Goal: Information Seeking & Learning: Check status

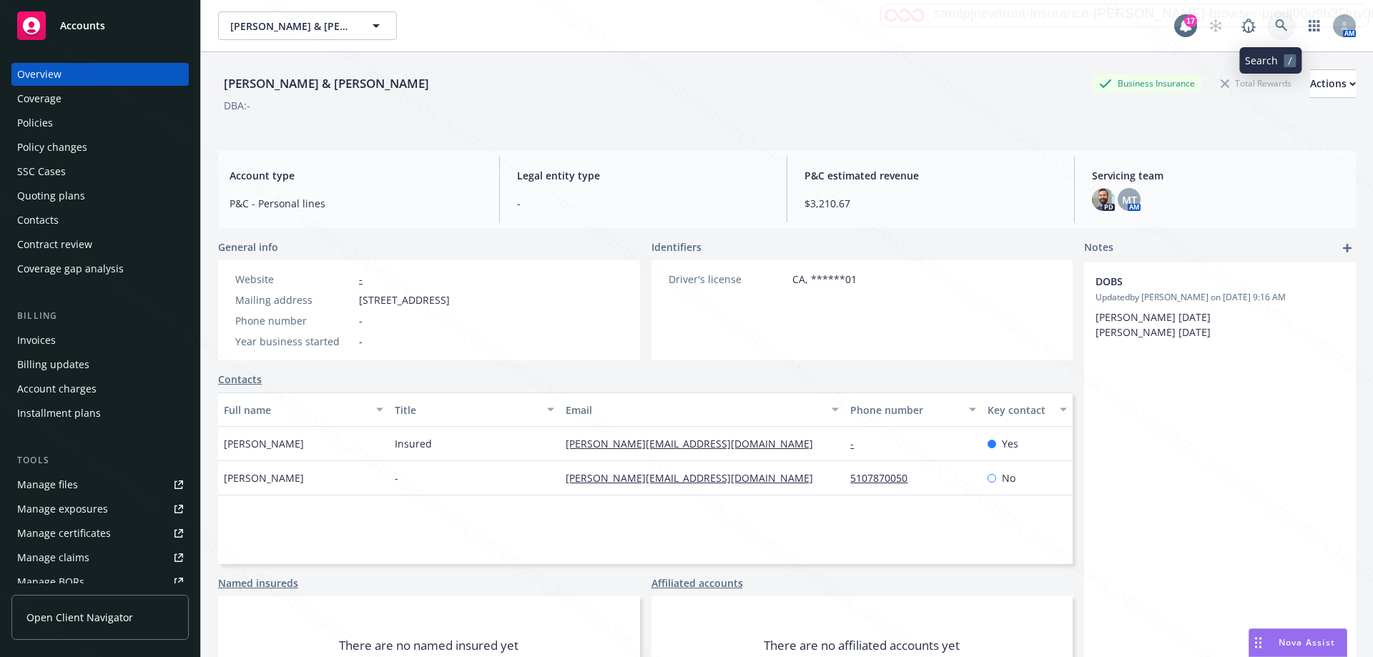
click at [1275, 31] on icon at bounding box center [1281, 25] width 13 height 13
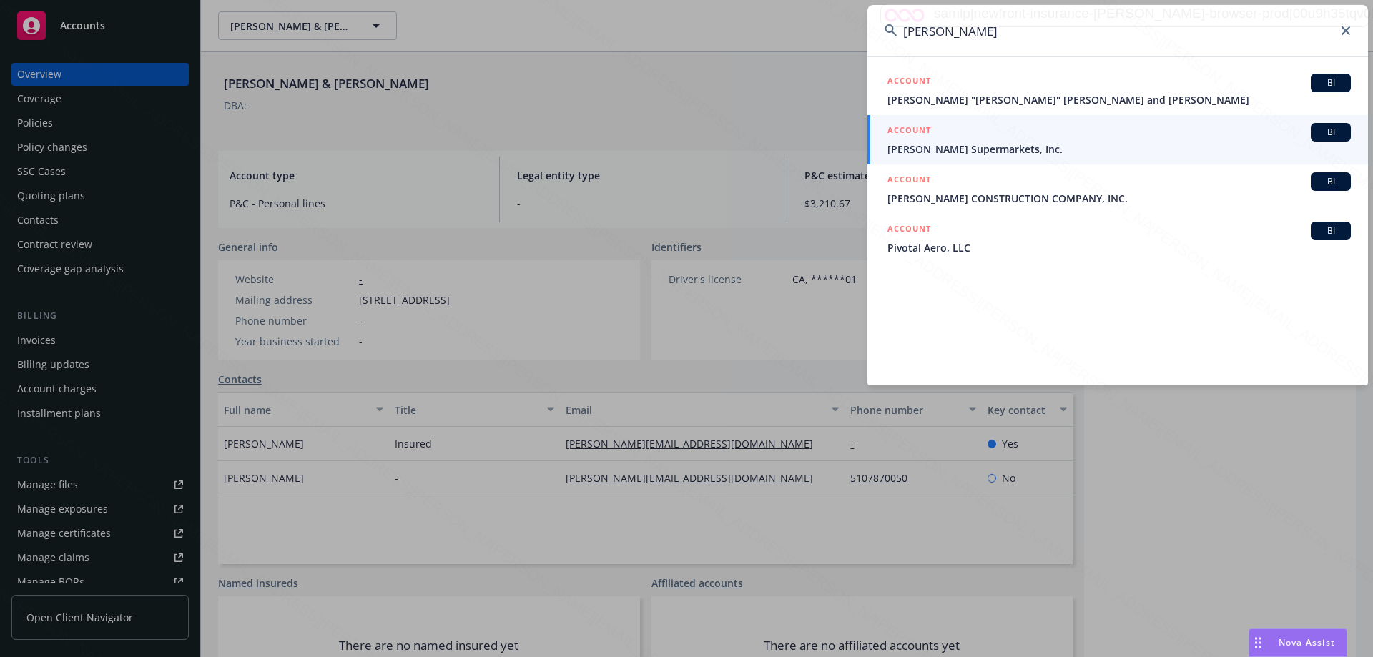
drag, startPoint x: 938, startPoint y: 34, endPoint x: 862, endPoint y: 29, distance: 76.0
click at [862, 29] on div "[PERSON_NAME] ACCOUNT BI [PERSON_NAME] "[PERSON_NAME]" [PERSON_NAME] and [PERSO…" at bounding box center [686, 328] width 1373 height 657
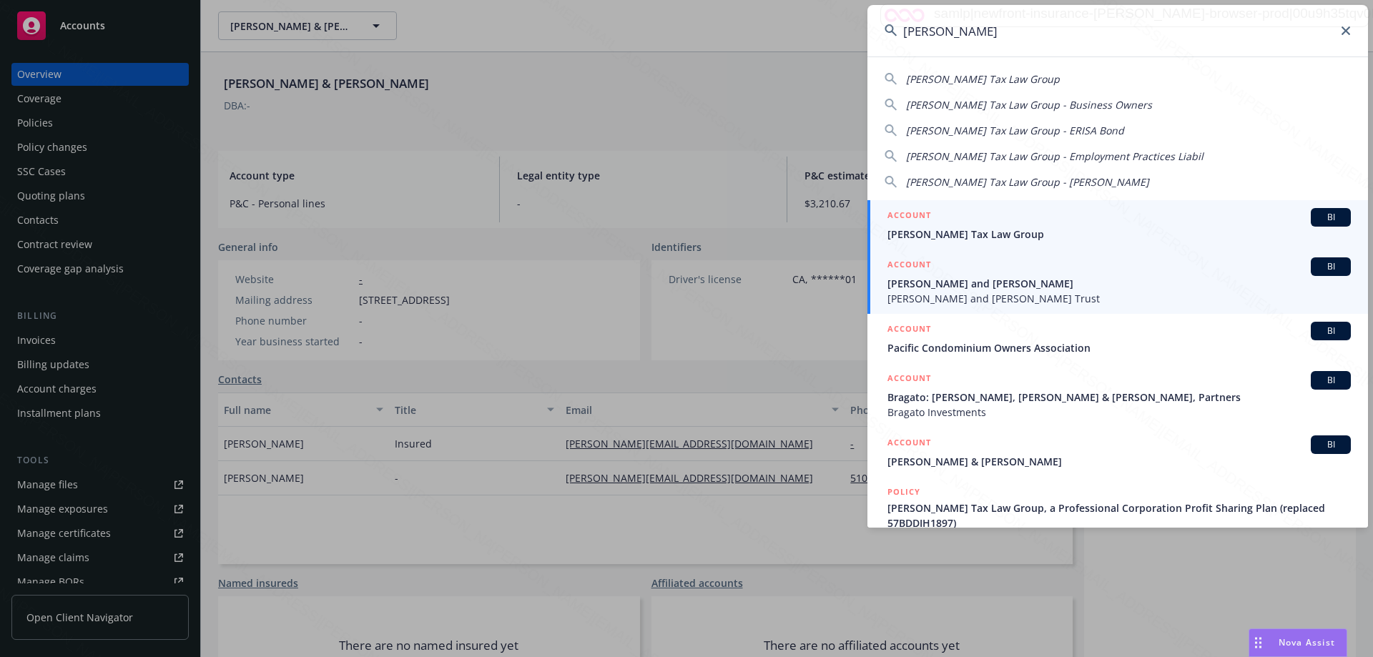
type input "[PERSON_NAME]"
click at [1006, 284] on span "[PERSON_NAME] and [PERSON_NAME]" at bounding box center [1120, 283] width 464 height 15
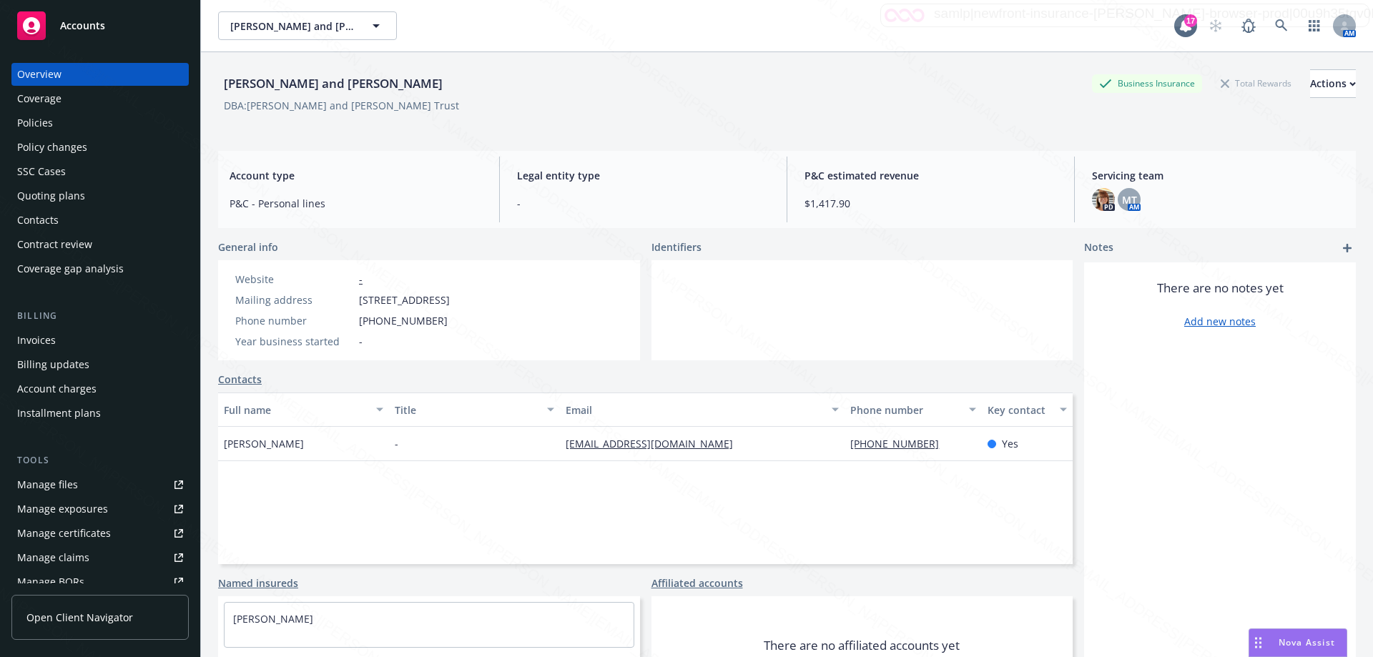
click at [39, 121] on div "Policies" at bounding box center [35, 123] width 36 height 23
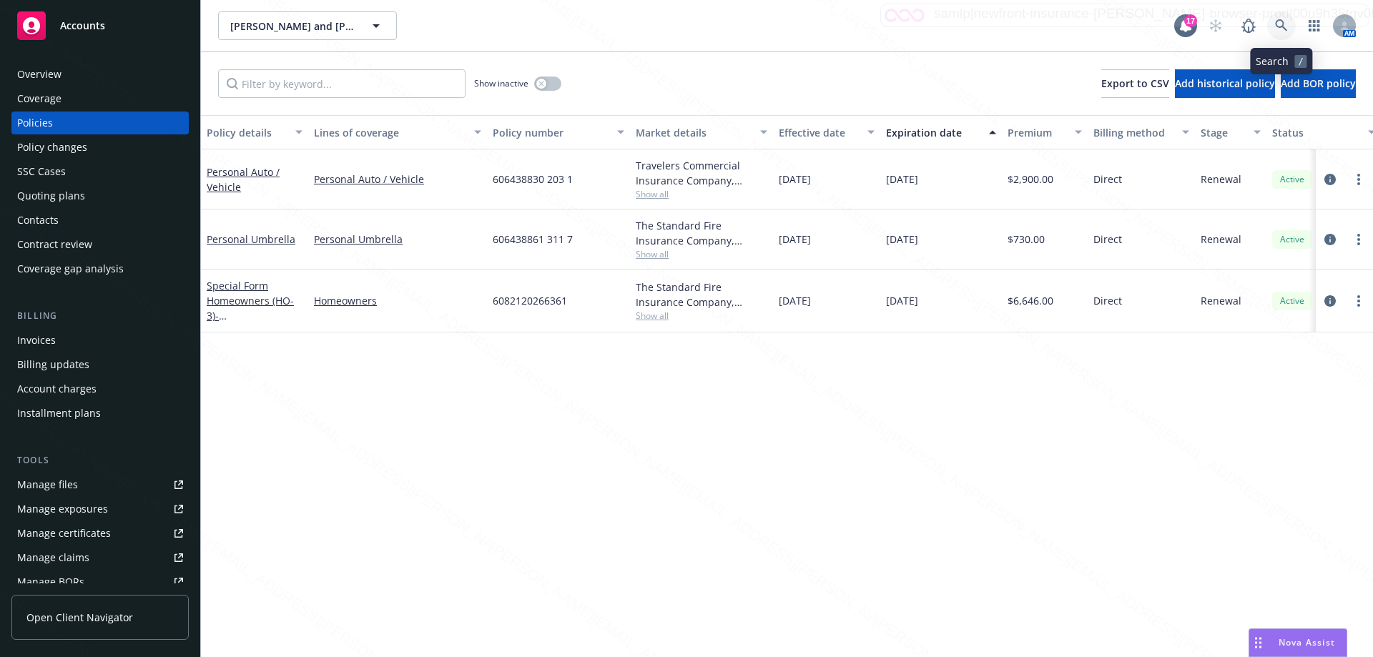
click at [1283, 24] on icon at bounding box center [1281, 25] width 13 height 13
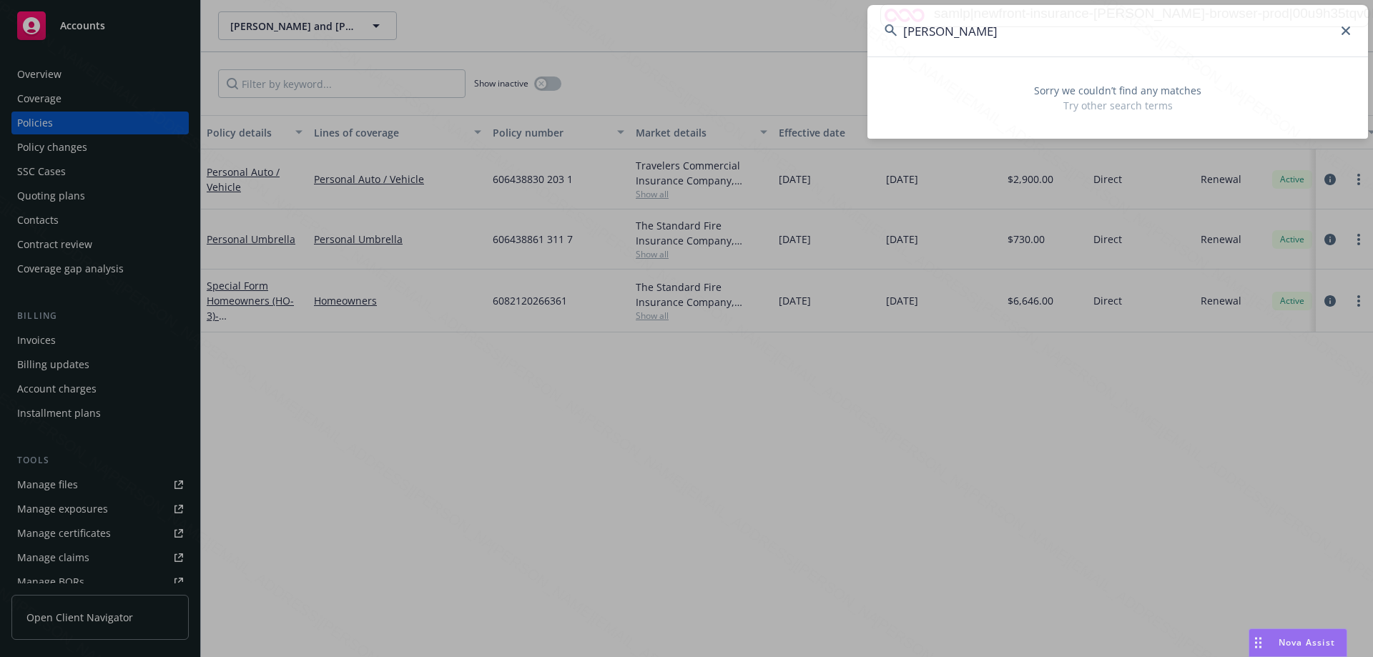
drag, startPoint x: 930, startPoint y: 33, endPoint x: 848, endPoint y: 21, distance: 83.1
click at [848, 30] on div "[PERSON_NAME] zeped Sorry we couldn’t find any matches Try other search terms" at bounding box center [686, 328] width 1373 height 657
type input "zeped"
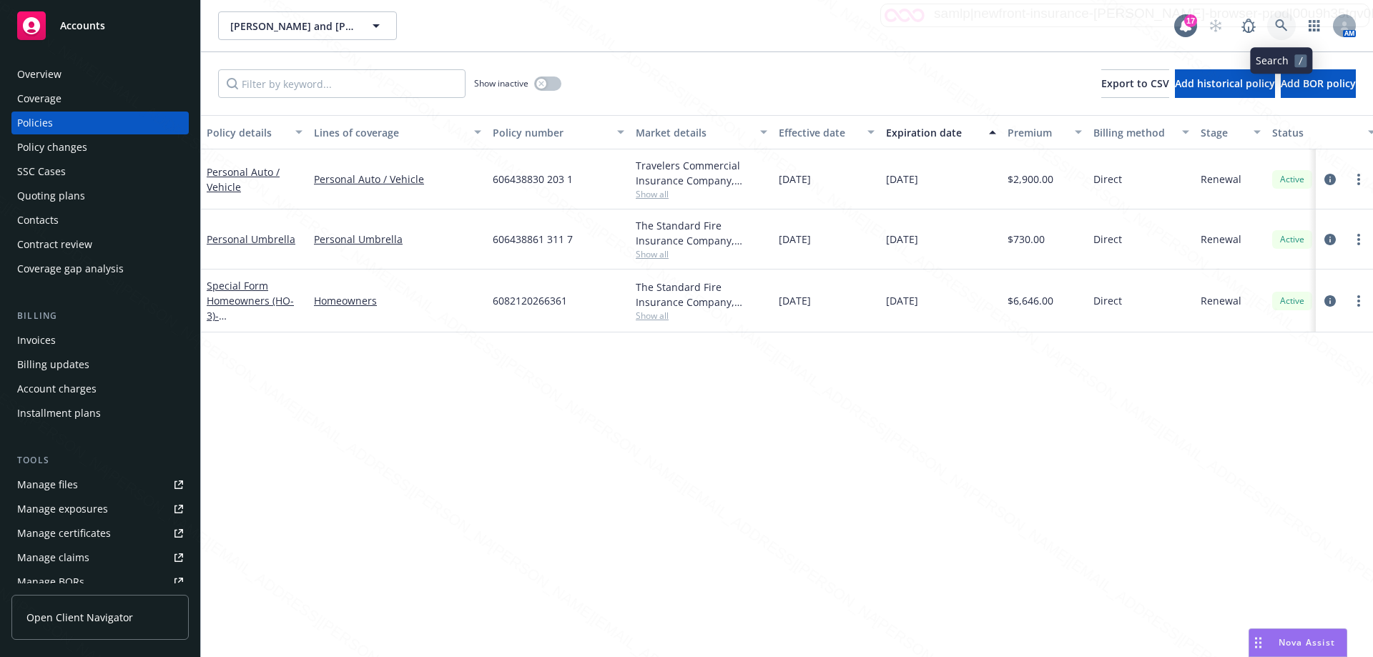
click at [1277, 29] on icon at bounding box center [1281, 25] width 13 height 13
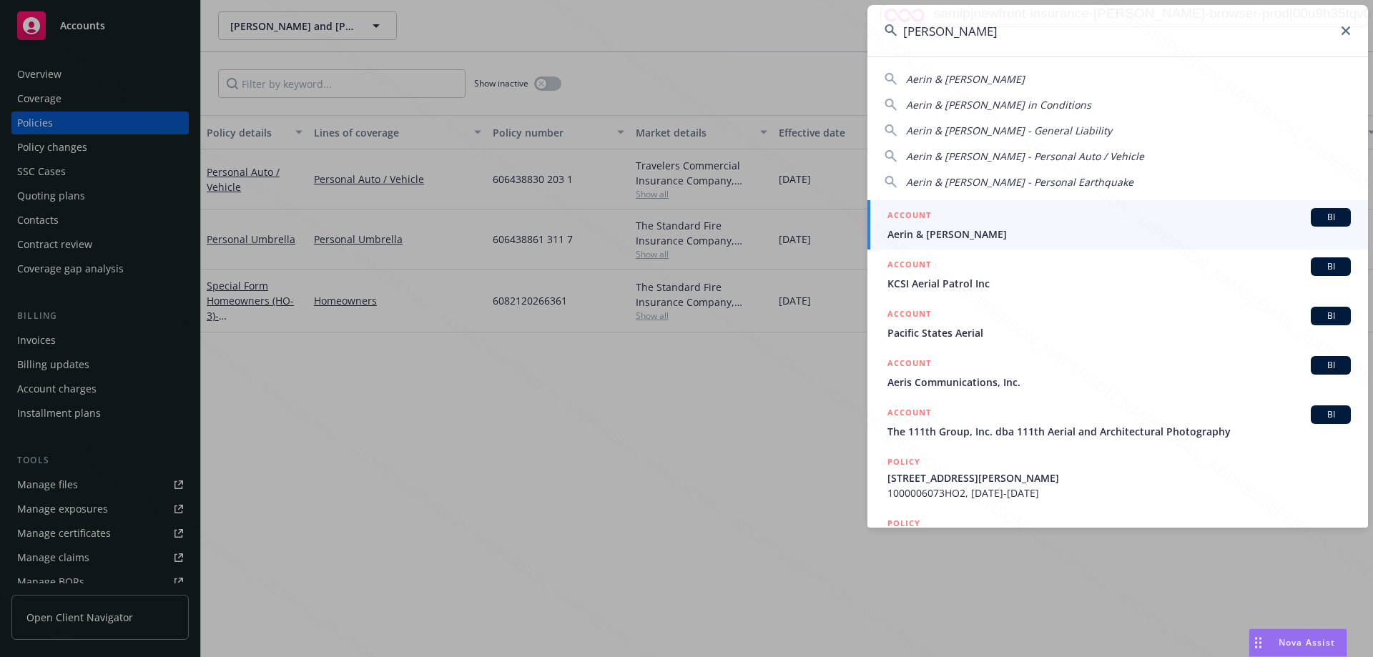
type input "[PERSON_NAME]"
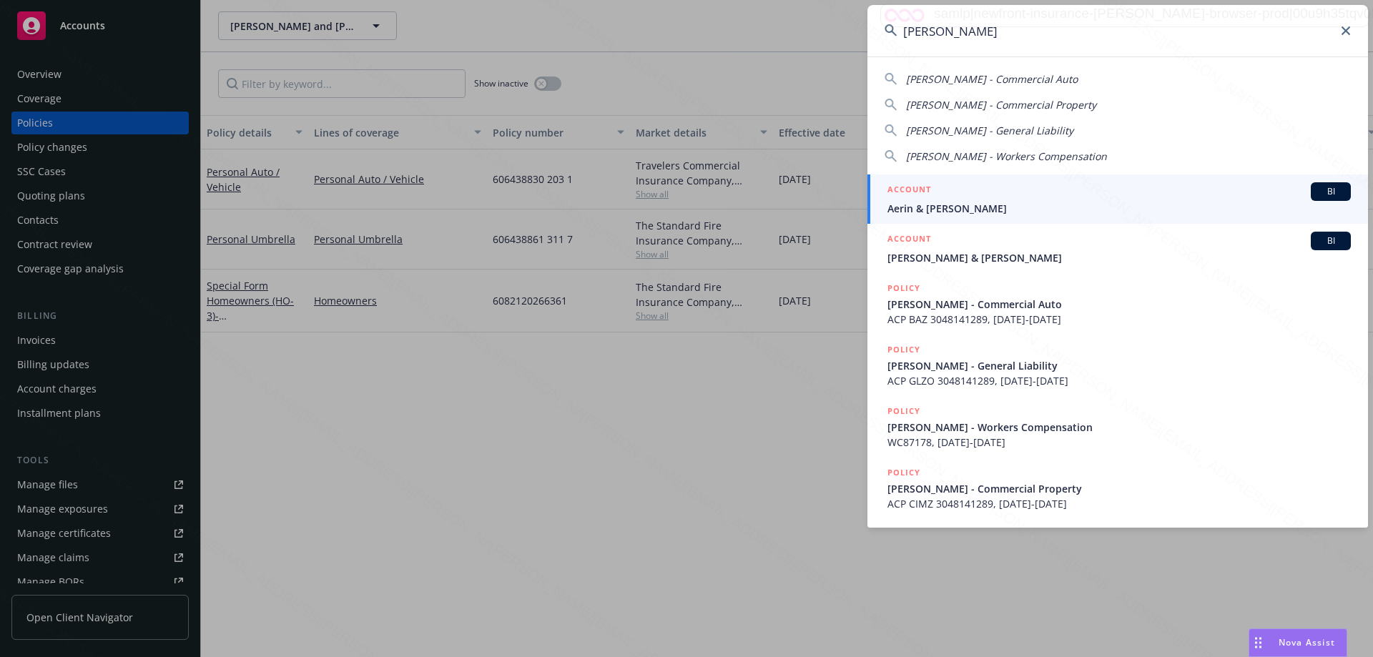
click at [953, 207] on span "Aerin & [PERSON_NAME]" at bounding box center [1120, 208] width 464 height 15
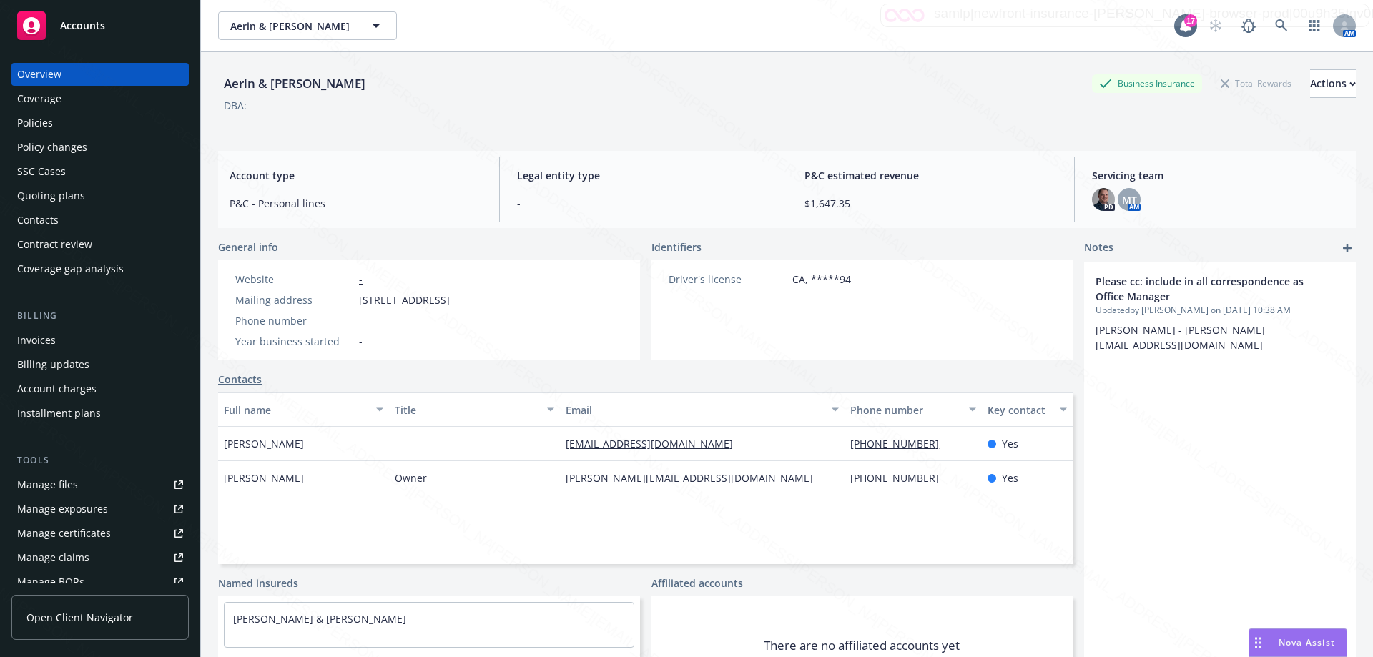
click at [50, 341] on div "Invoices" at bounding box center [36, 340] width 39 height 23
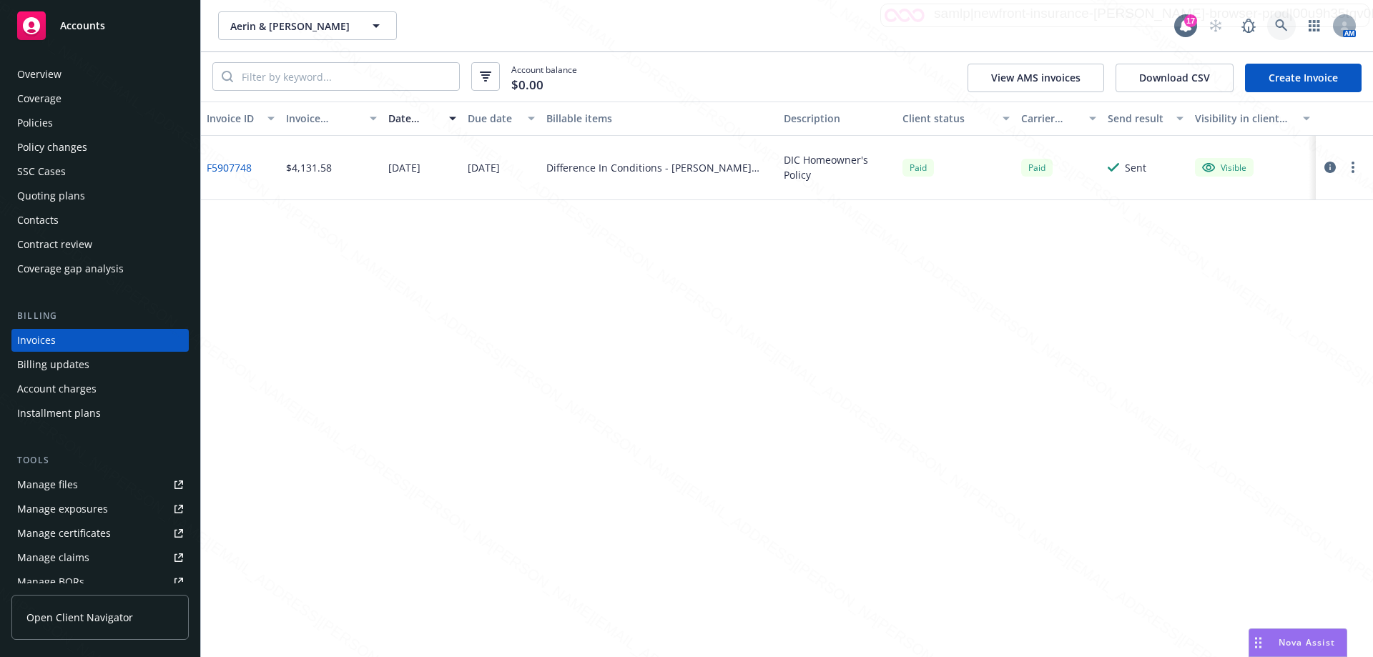
click at [1279, 32] on link at bounding box center [1282, 25] width 29 height 29
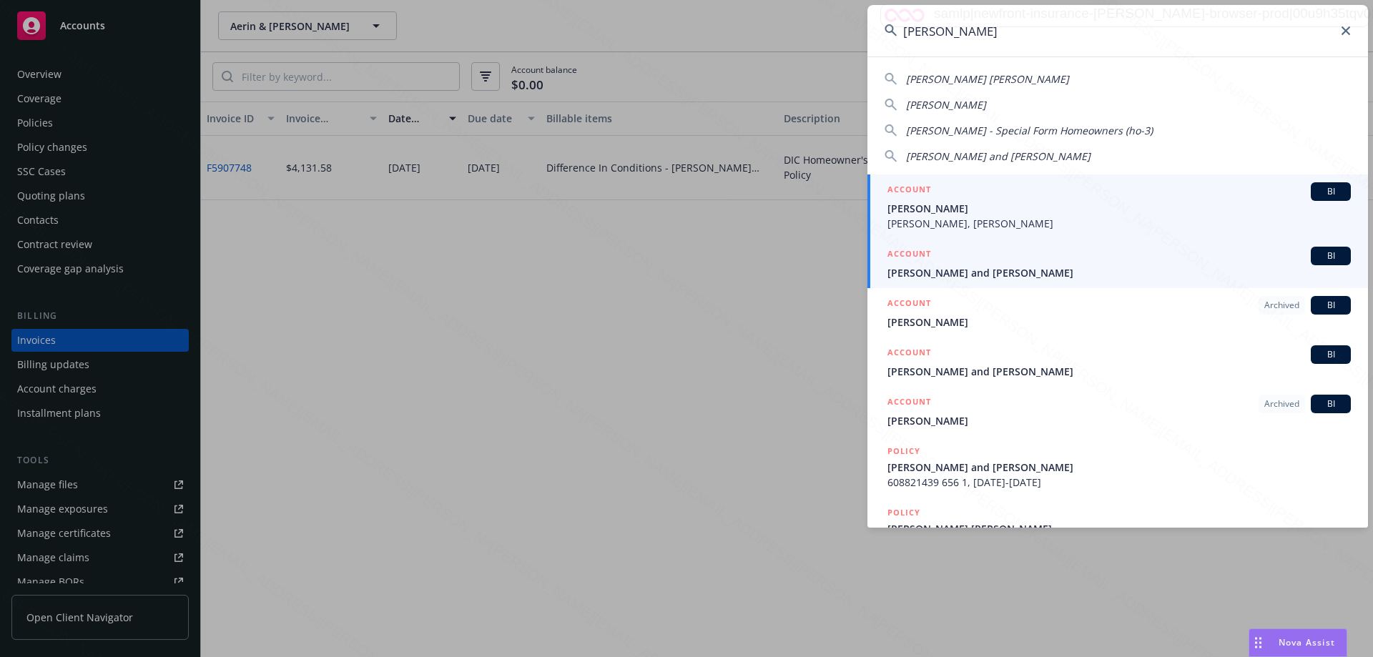
type input "[PERSON_NAME]"
click at [1013, 275] on span "[PERSON_NAME] and [PERSON_NAME]" at bounding box center [1120, 272] width 464 height 15
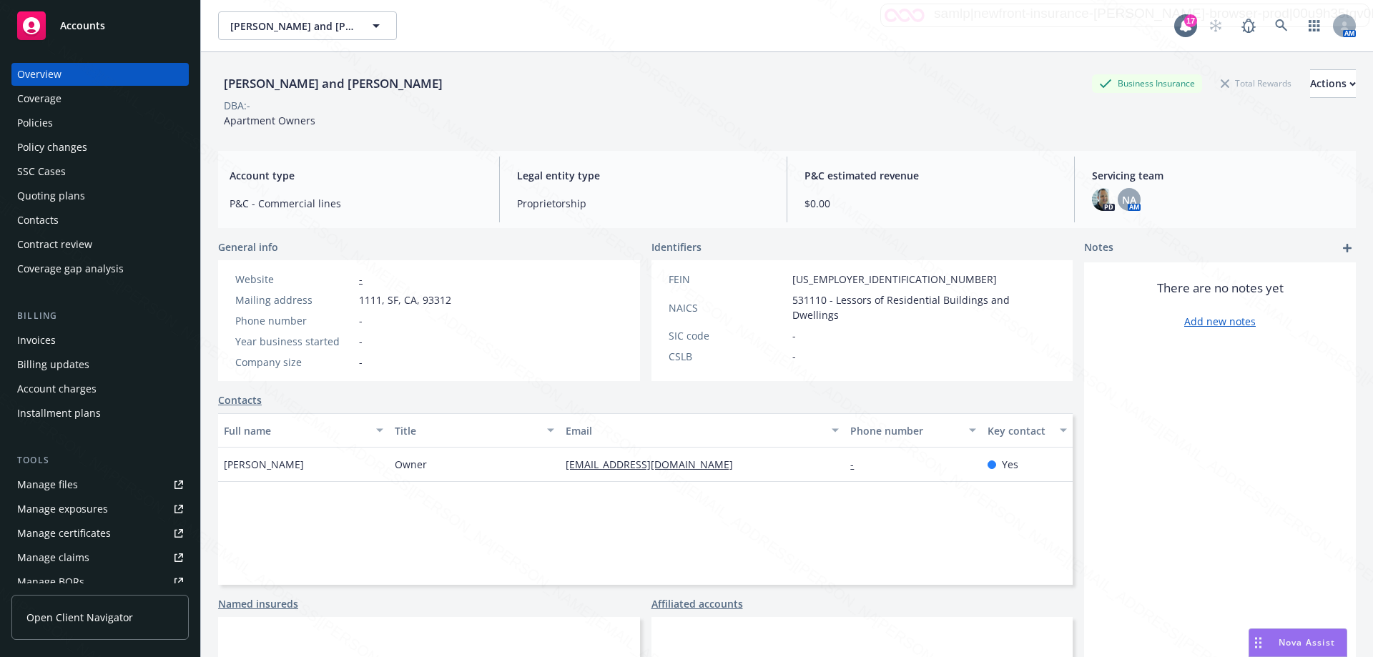
click at [26, 121] on div "Policies" at bounding box center [35, 123] width 36 height 23
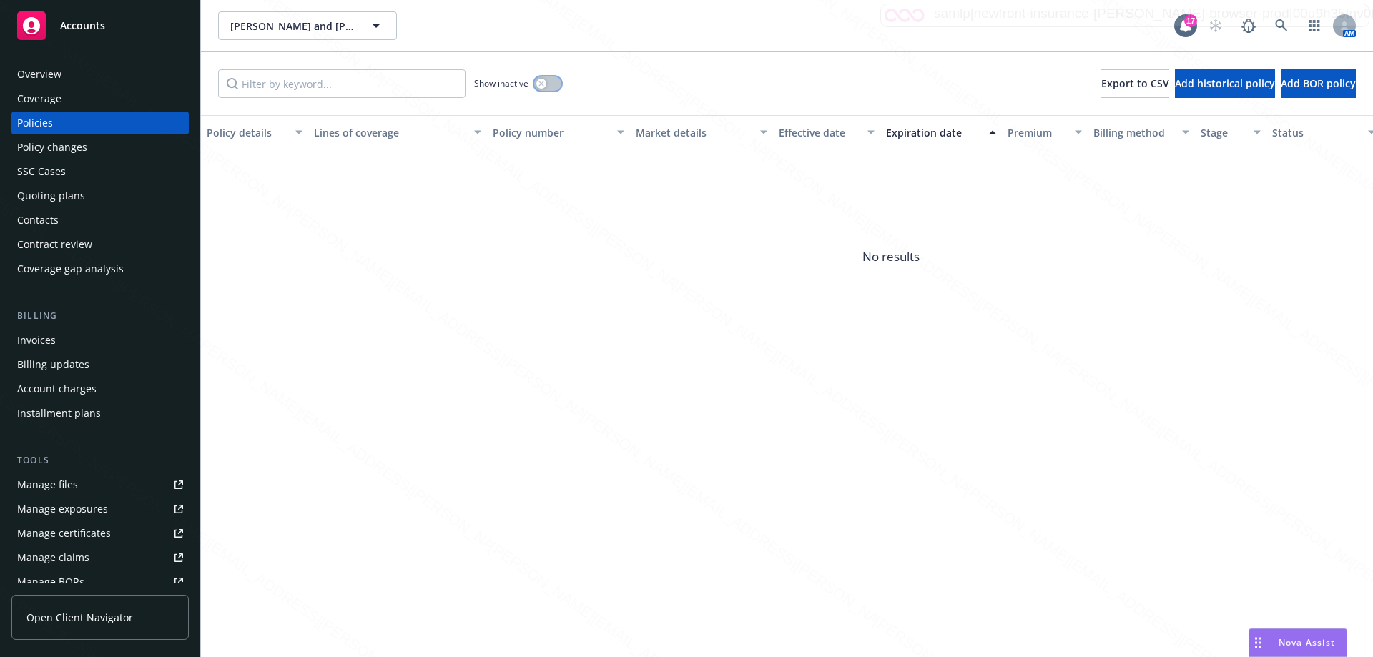
click at [553, 84] on button "button" at bounding box center [547, 84] width 27 height 14
click at [930, 135] on div "Expiration date" at bounding box center [933, 132] width 94 height 15
click at [1283, 26] on icon at bounding box center [1281, 25] width 12 height 12
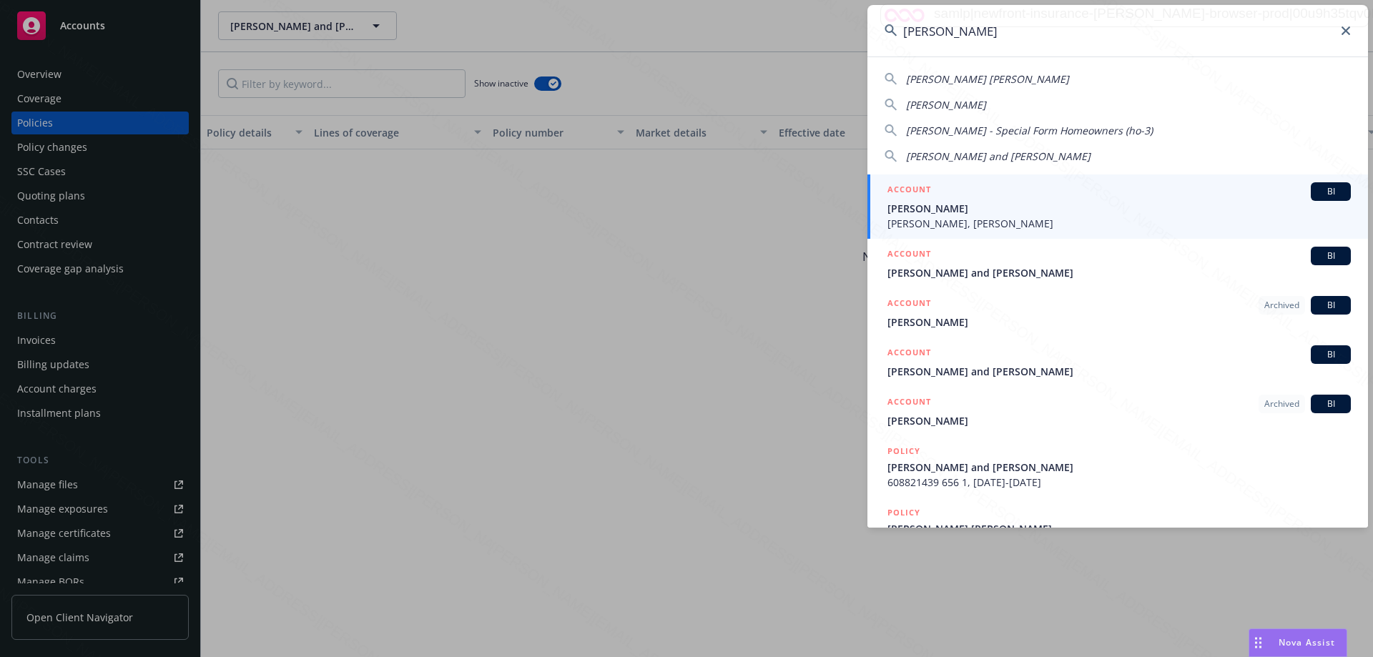
type input "[PERSON_NAME]"
click at [1008, 222] on span "[PERSON_NAME], [PERSON_NAME]" at bounding box center [1120, 223] width 464 height 15
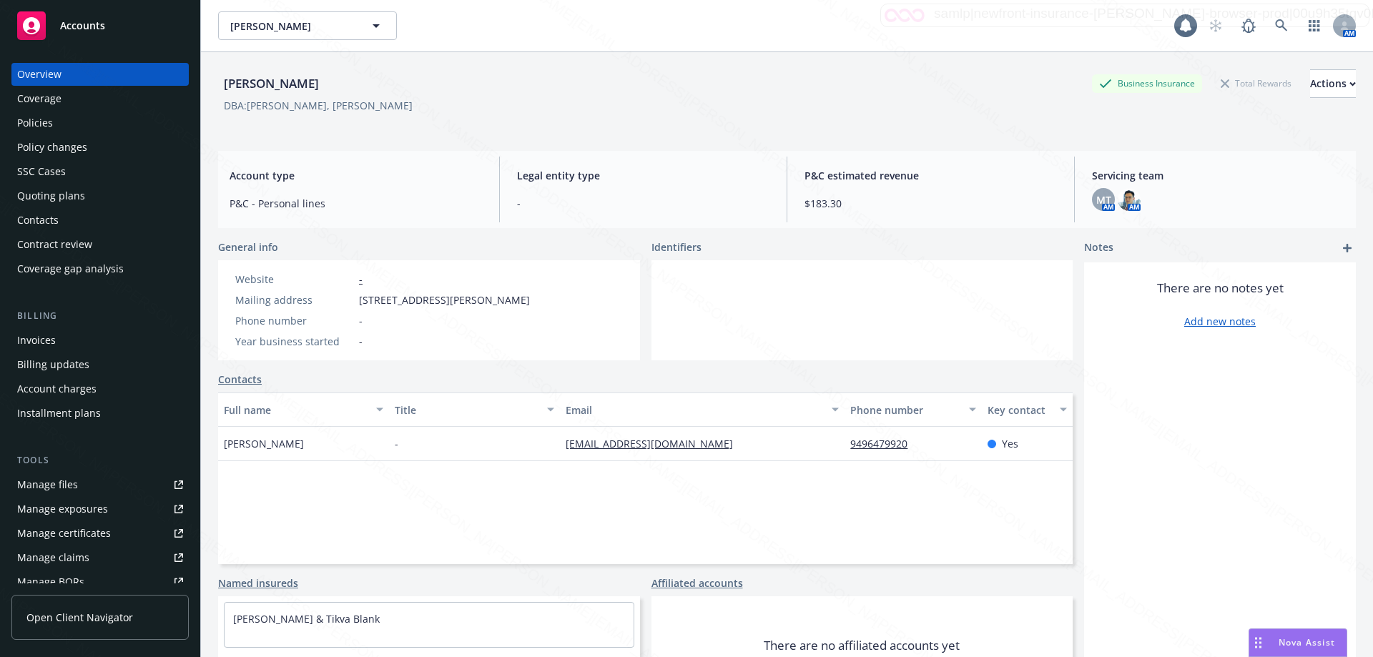
click at [54, 127] on div "Policies" at bounding box center [100, 123] width 166 height 23
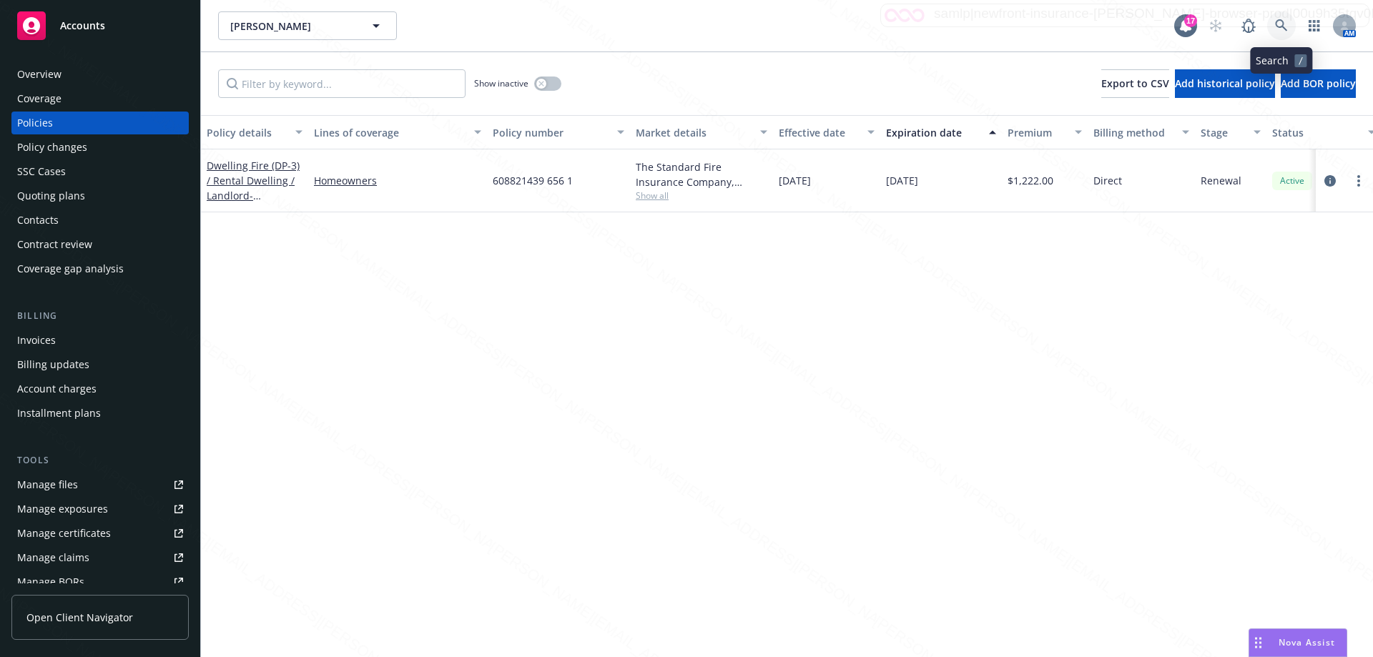
click at [1273, 16] on link at bounding box center [1282, 25] width 29 height 29
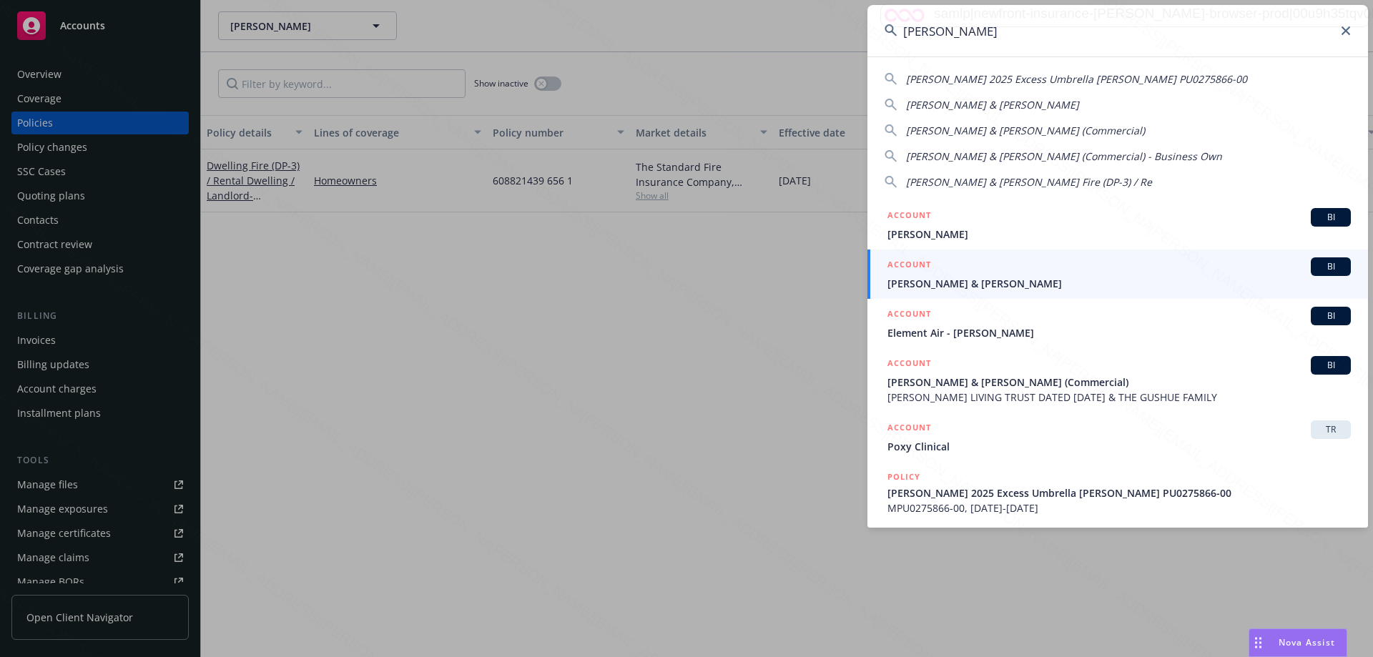
type input "[PERSON_NAME]"
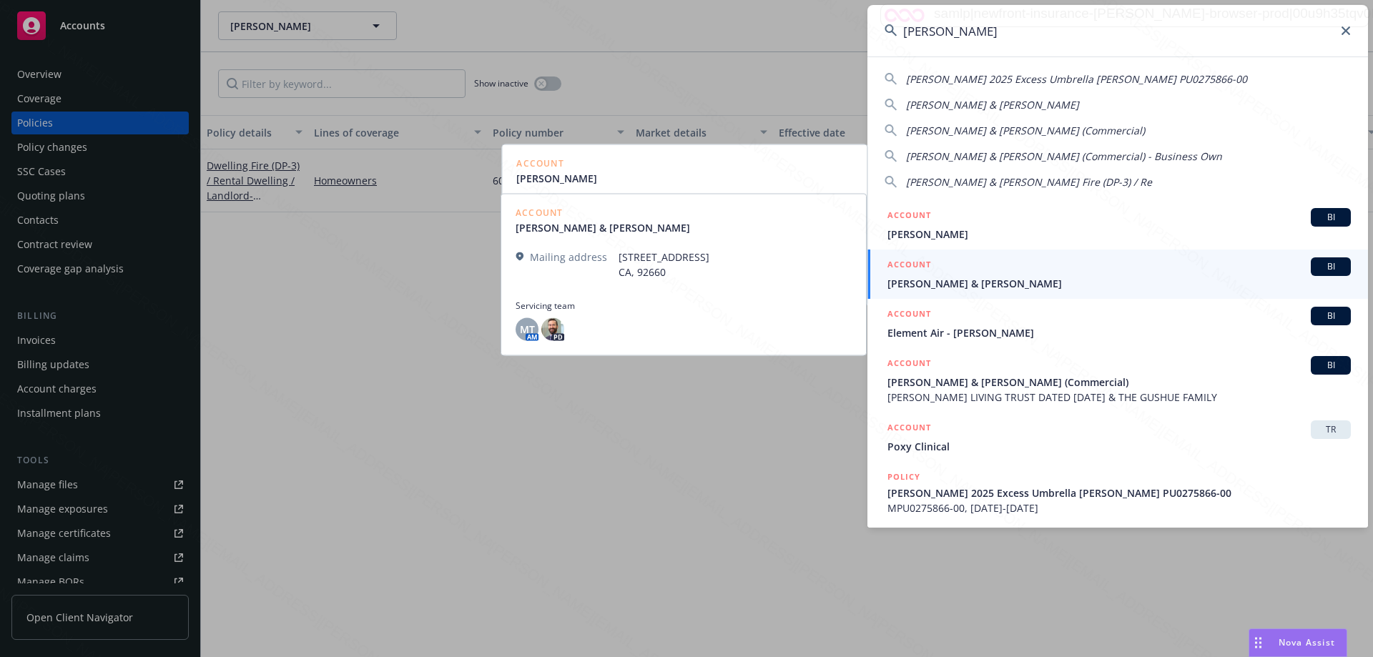
click at [925, 285] on span "[PERSON_NAME] & [PERSON_NAME]" at bounding box center [1120, 283] width 464 height 15
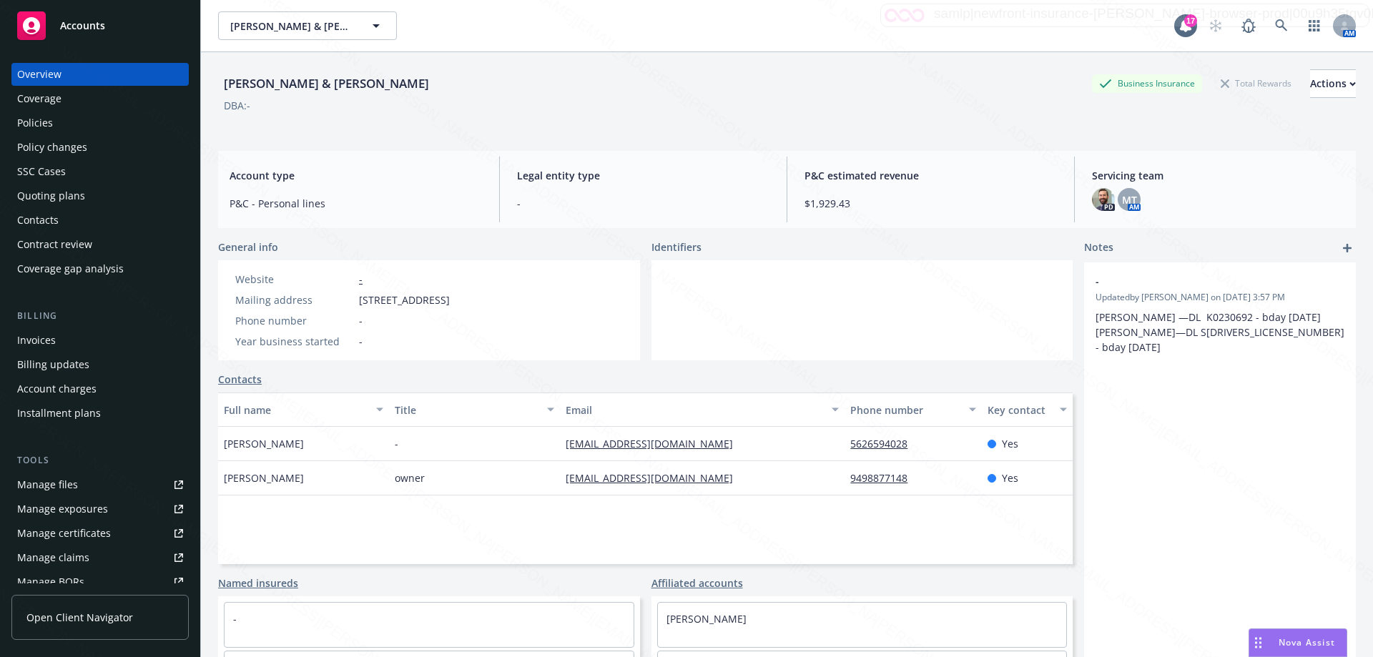
click at [36, 122] on div "Policies" at bounding box center [35, 123] width 36 height 23
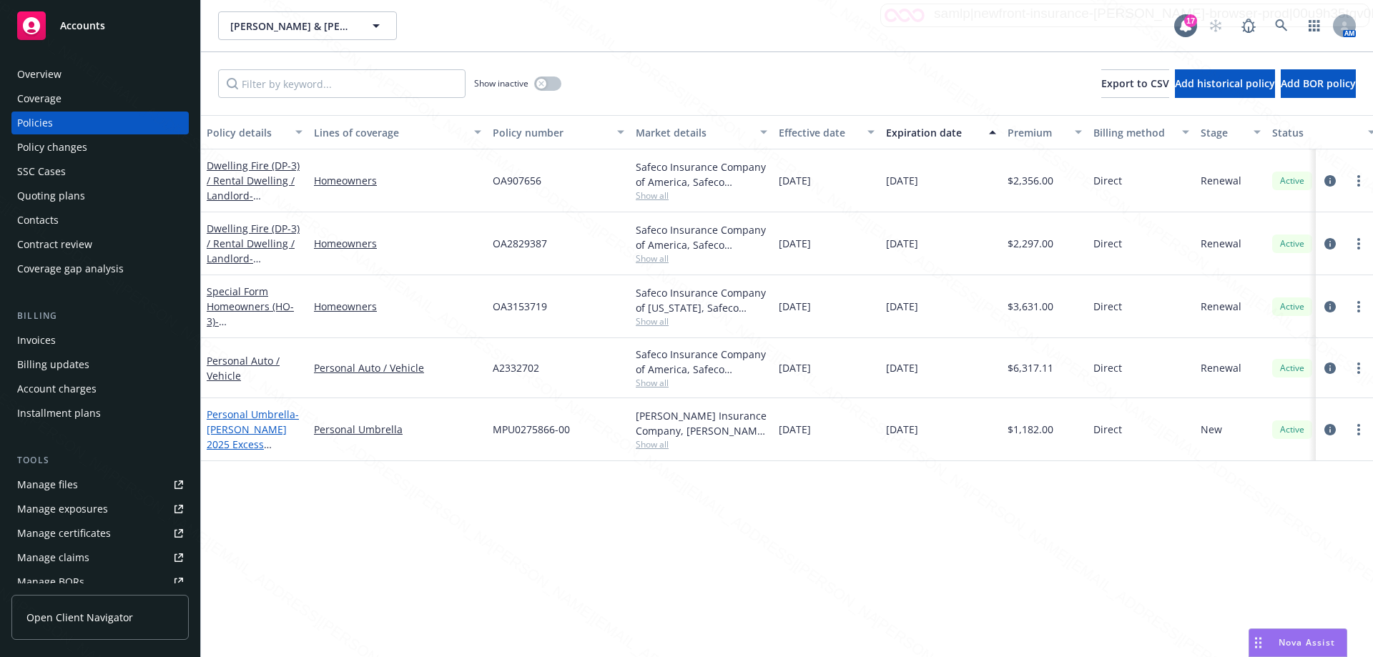
click at [258, 439] on span "- [PERSON_NAME] 2025 Excess Umbrella [PERSON_NAME] PU0275866-00" at bounding box center [253, 452] width 92 height 89
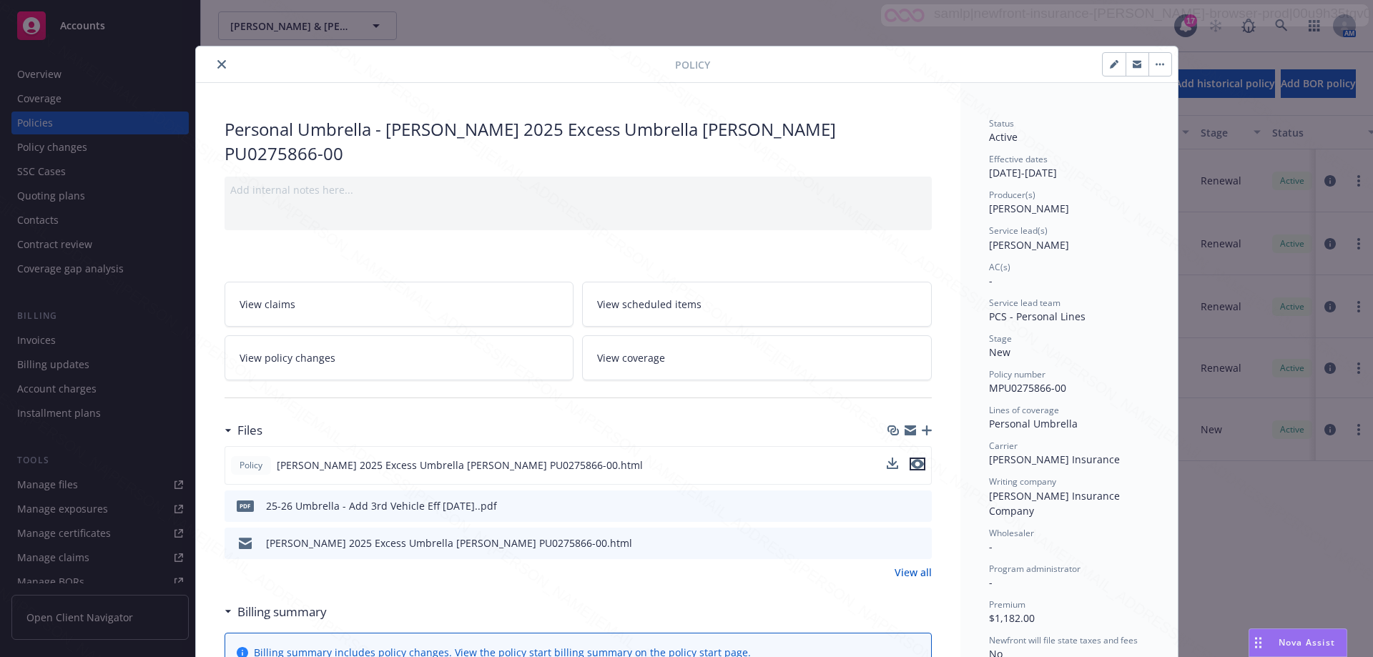
click at [912, 459] on icon "preview file" at bounding box center [917, 464] width 13 height 10
click at [232, 61] on div at bounding box center [439, 64] width 474 height 17
click at [217, 65] on icon "close" at bounding box center [221, 64] width 9 height 9
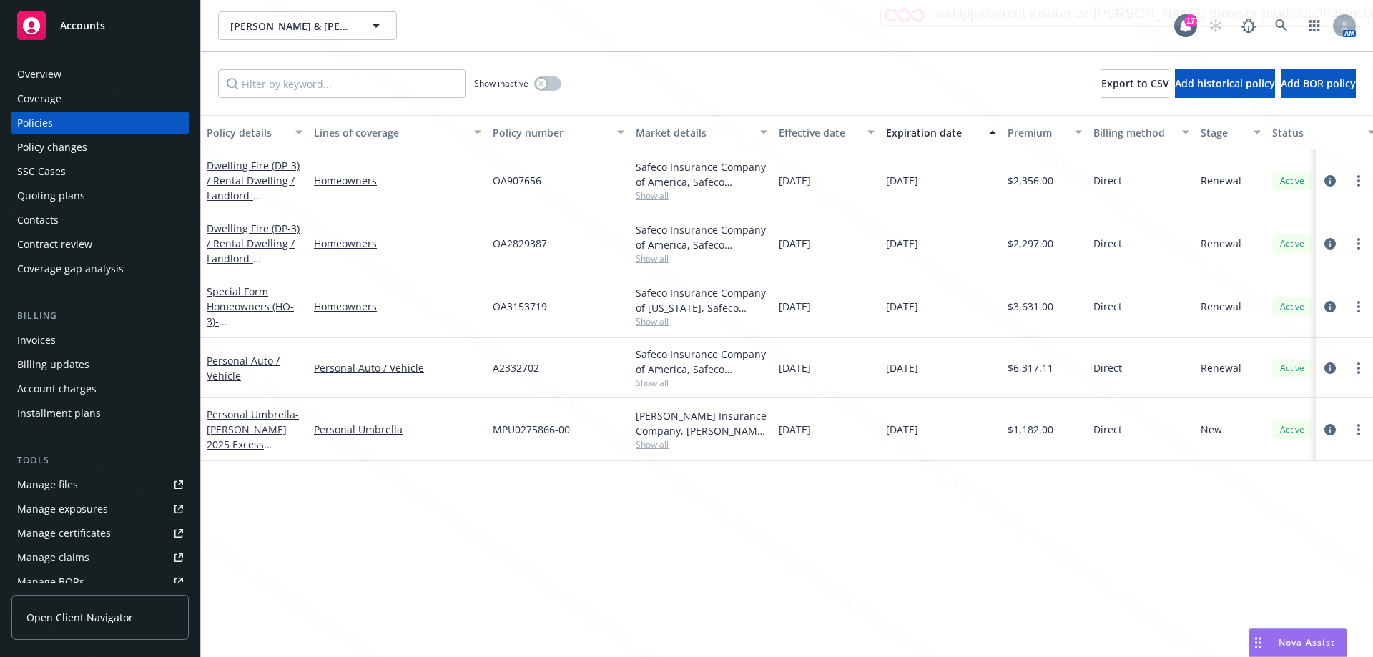
click at [69, 73] on div "Overview" at bounding box center [100, 74] width 166 height 23
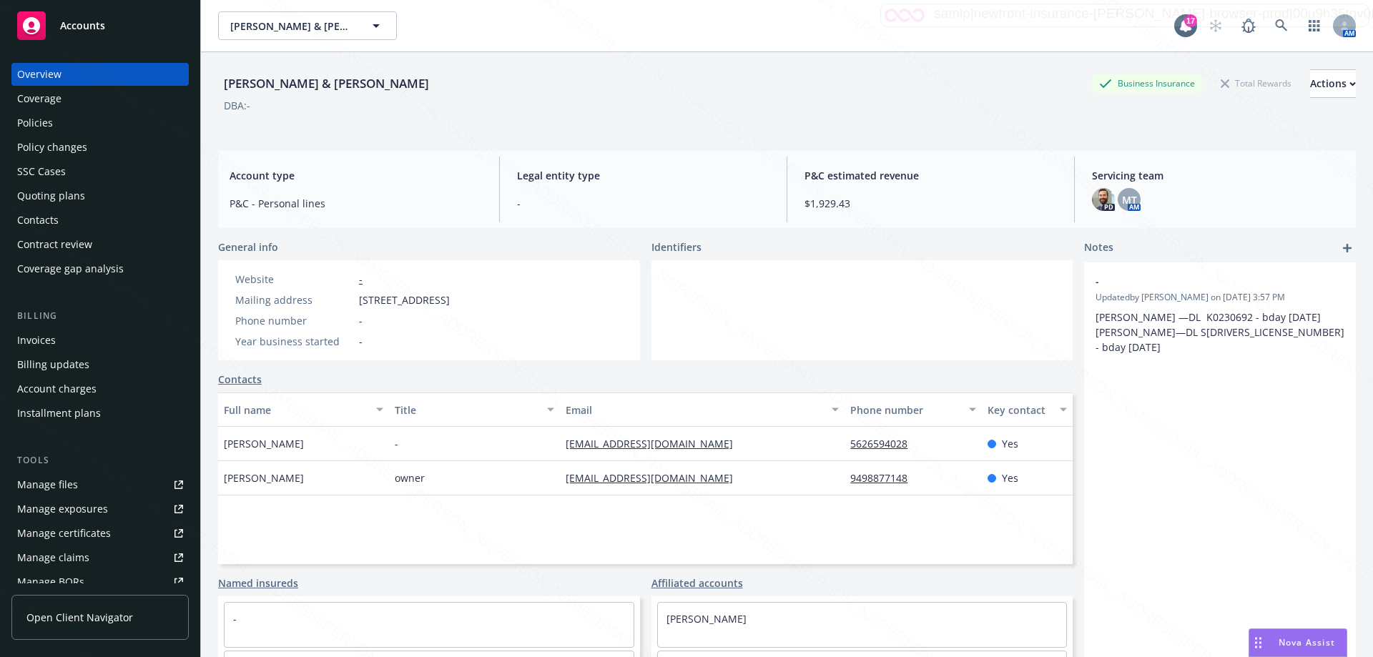
click at [49, 122] on div "Policies" at bounding box center [35, 123] width 36 height 23
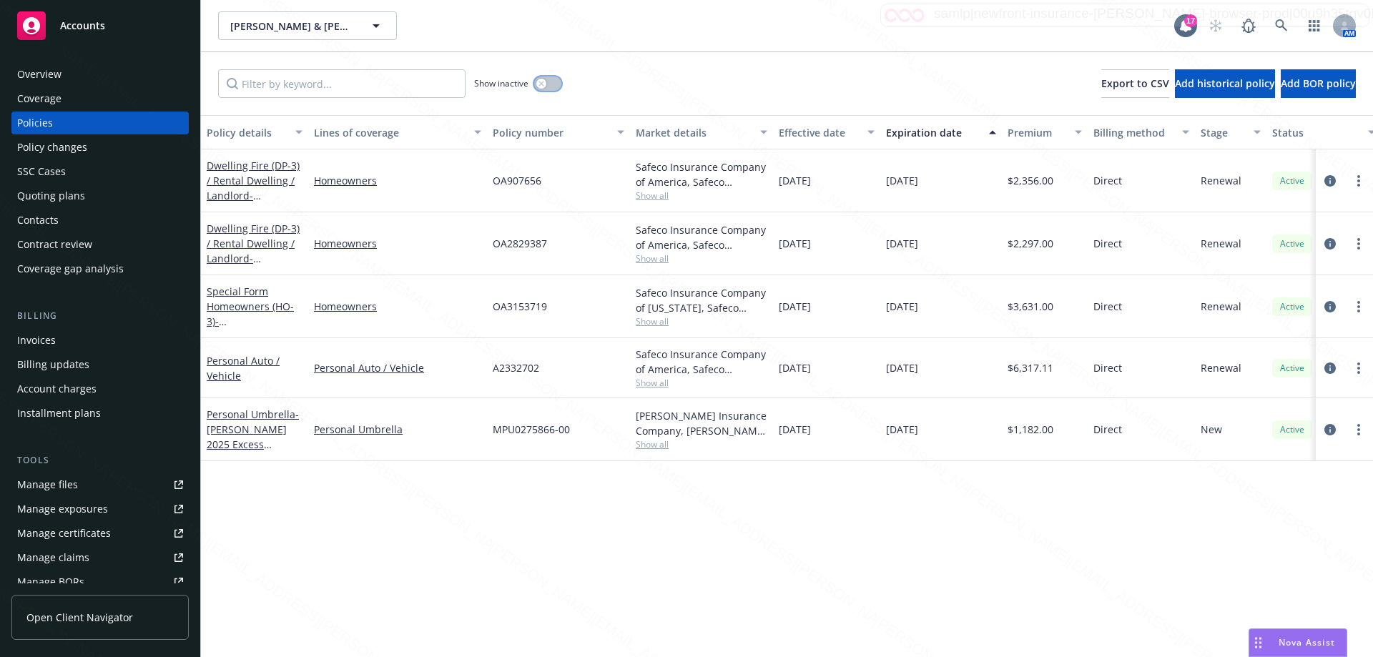
click at [557, 81] on button "button" at bounding box center [547, 84] width 27 height 14
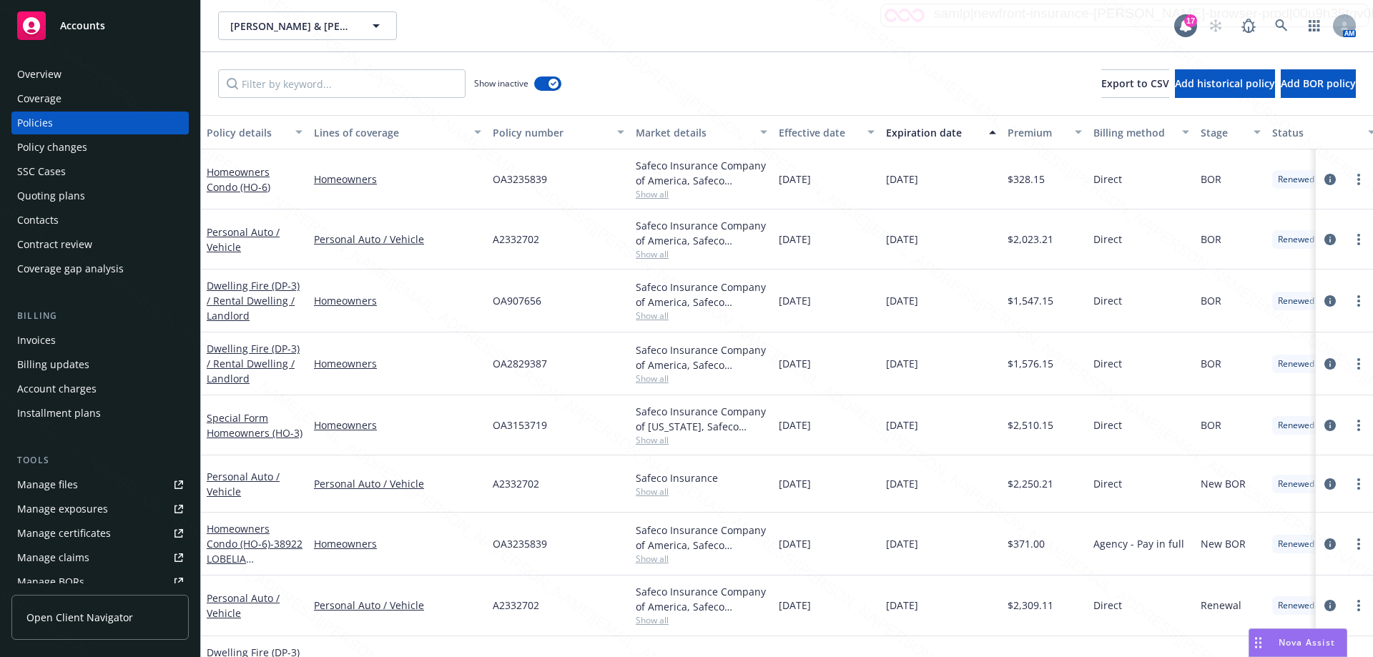
click at [932, 131] on div "Expiration date" at bounding box center [933, 132] width 94 height 15
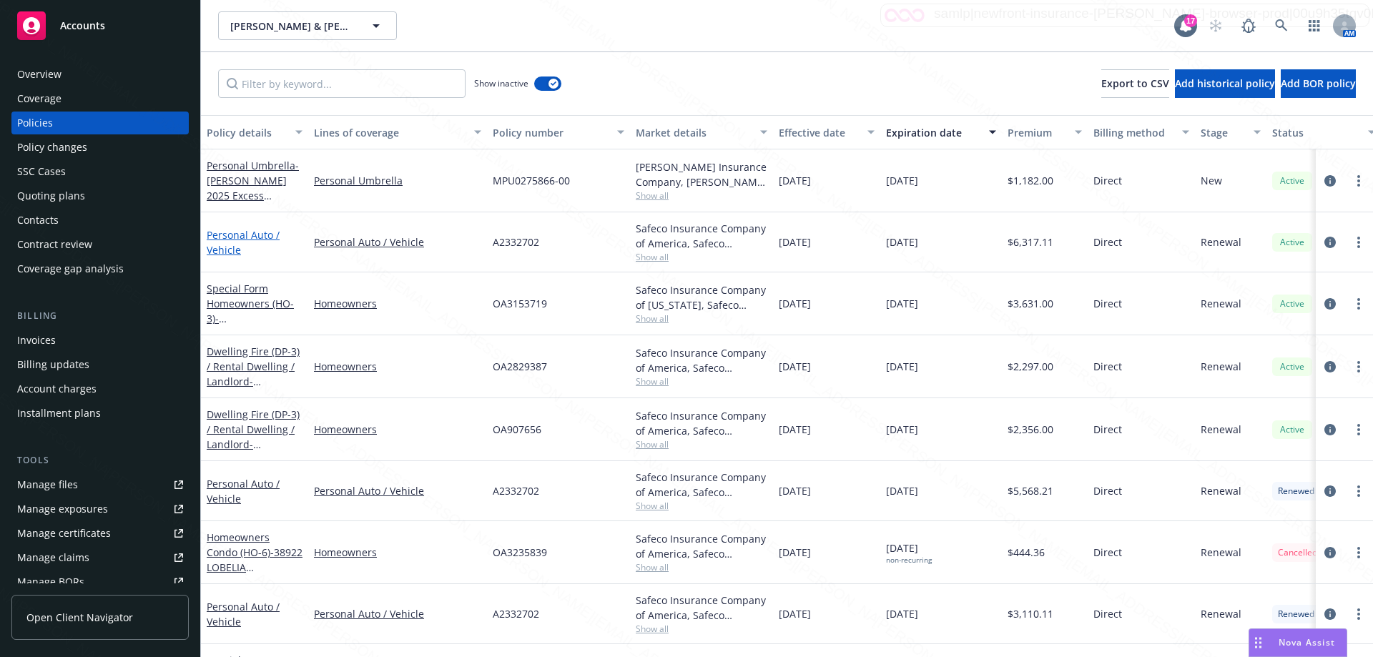
click at [236, 244] on link "Personal Auto / Vehicle" at bounding box center [243, 242] width 73 height 29
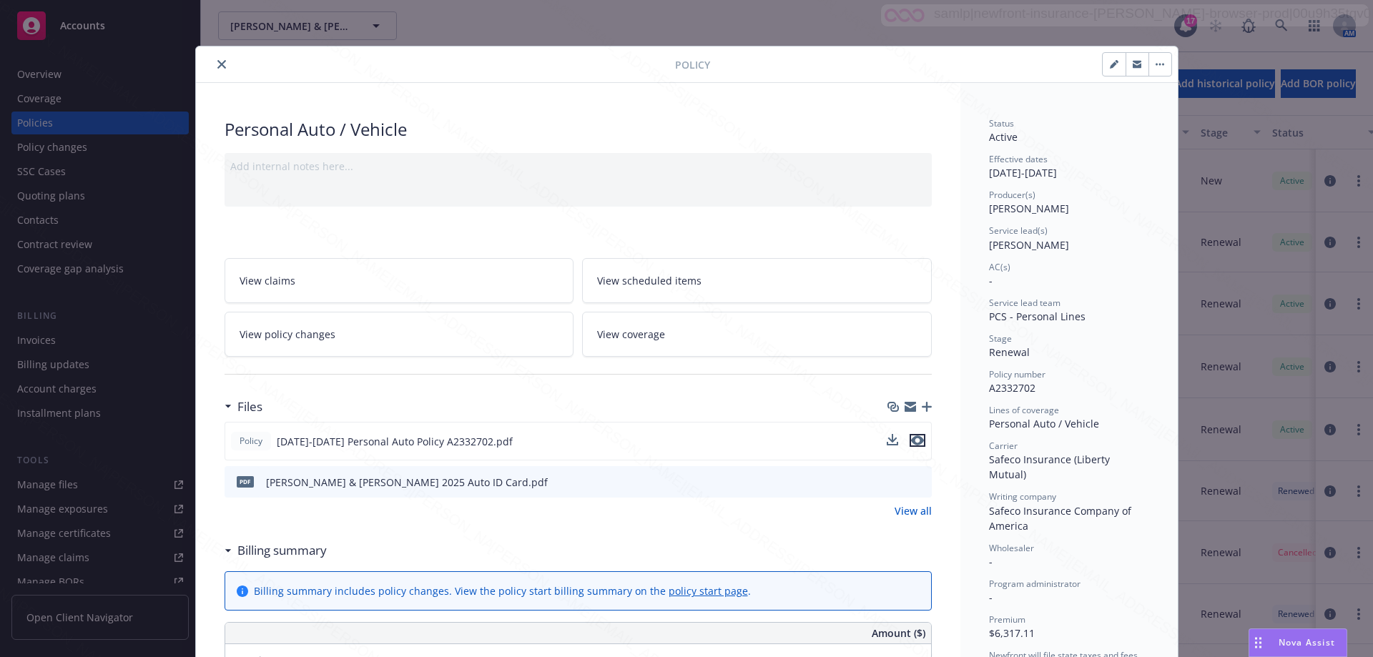
click at [911, 443] on icon "preview file" at bounding box center [917, 441] width 13 height 10
